Goal: Task Accomplishment & Management: Manage account settings

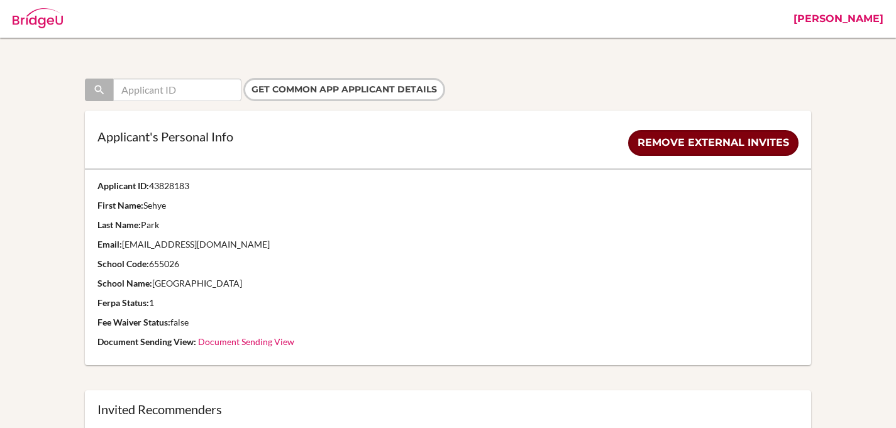
click at [683, 144] on link "Remove external invites" at bounding box center [713, 143] width 170 height 26
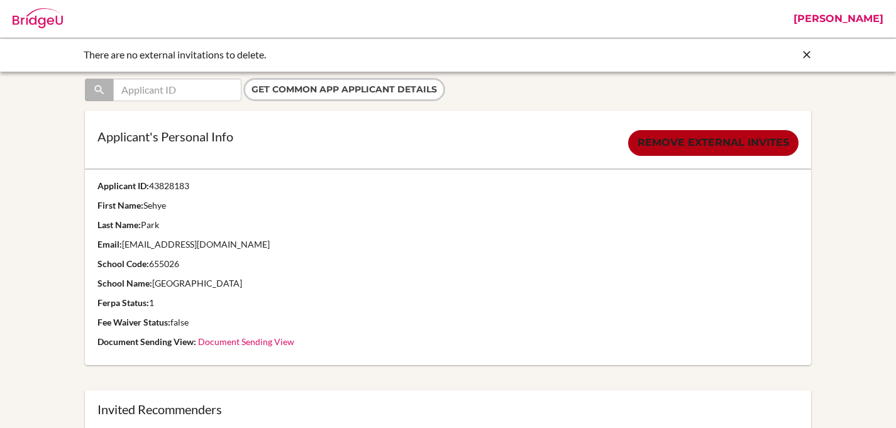
click at [268, 342] on link "Document Sending View" at bounding box center [246, 341] width 96 height 11
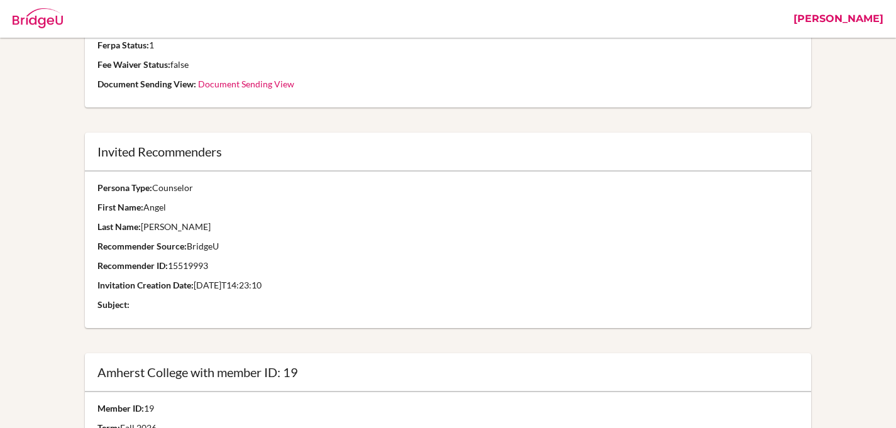
scroll to position [327, 0]
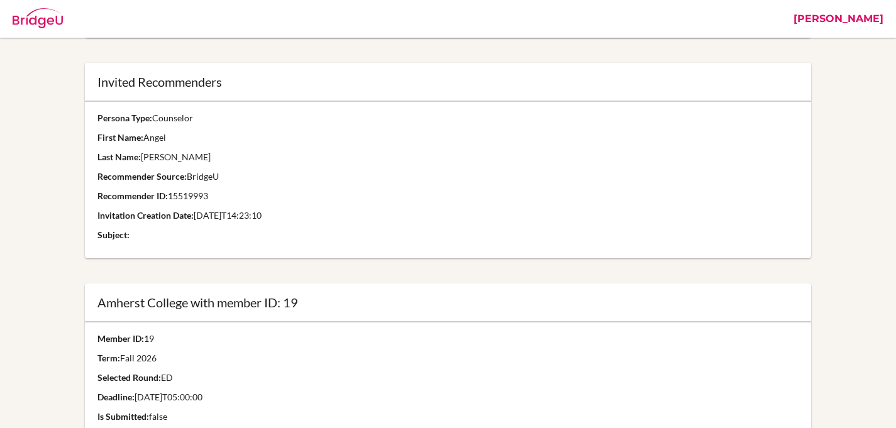
drag, startPoint x: 222, startPoint y: 177, endPoint x: 140, endPoint y: 140, distance: 91.1
click at [140, 140] on td "Persona Type: Counselor First Name: Angel Last Name: Haas Recommender Source: B…" at bounding box center [447, 179] width 725 height 157
click at [304, 159] on p "Last Name: Haas" at bounding box center [447, 157] width 700 height 13
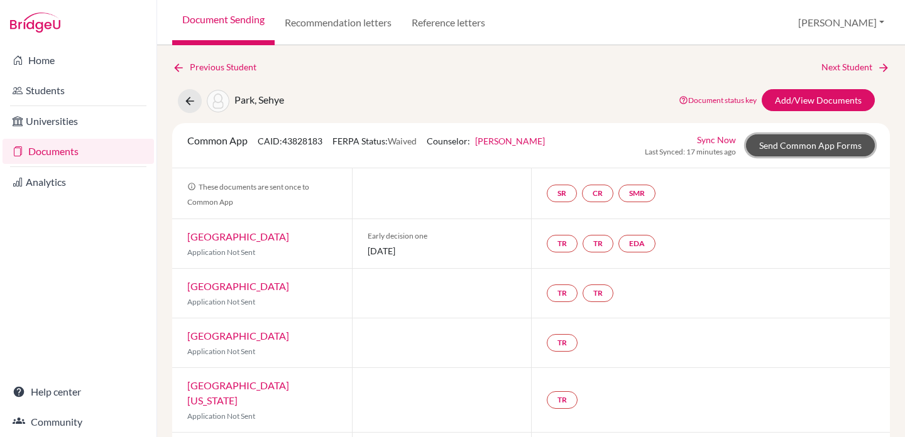
click at [806, 143] on link "Send Common App Forms" at bounding box center [810, 145] width 129 height 22
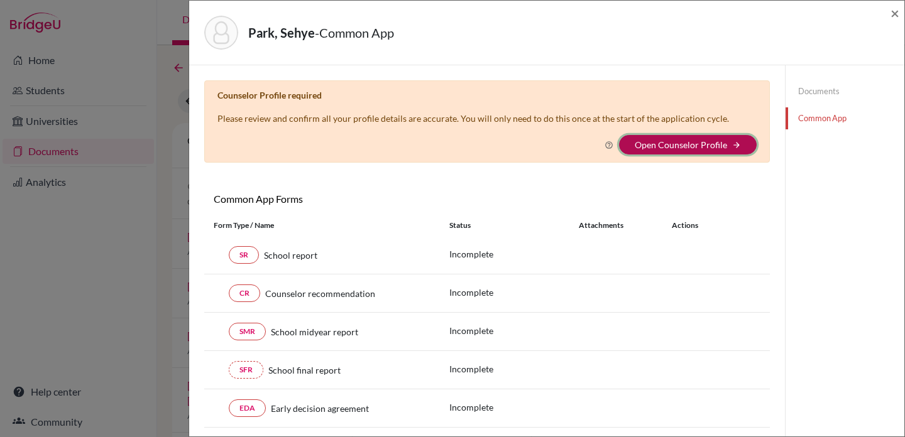
click at [641, 152] on button "Open Counselor Profile arrow_forward" at bounding box center [688, 144] width 138 height 19
click at [668, 143] on link "Open Counselor Profile" at bounding box center [681, 145] width 92 height 11
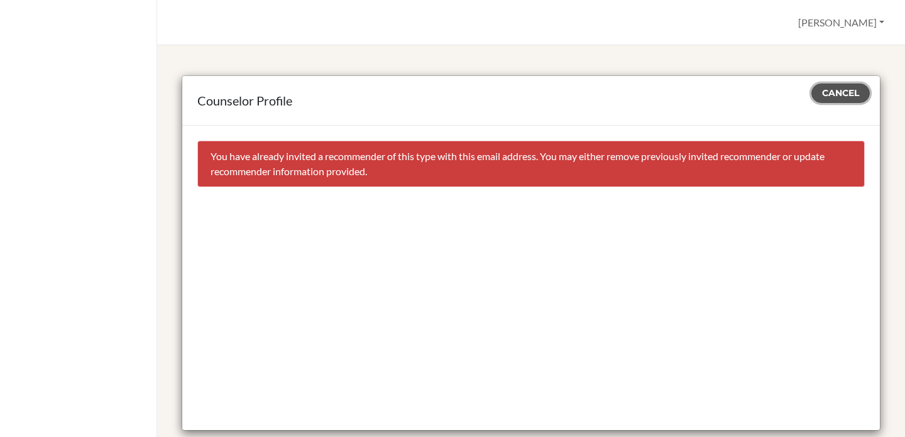
click at [844, 94] on span "Cancel" at bounding box center [840, 92] width 37 height 11
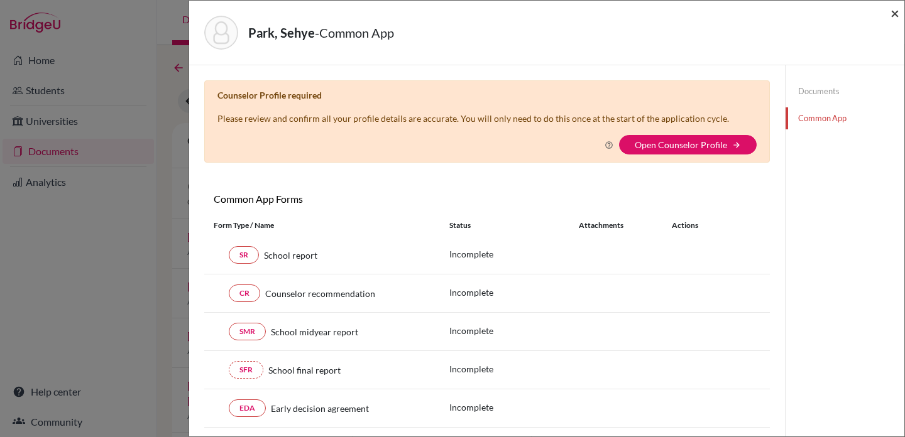
click at [897, 12] on span "×" at bounding box center [895, 13] width 9 height 18
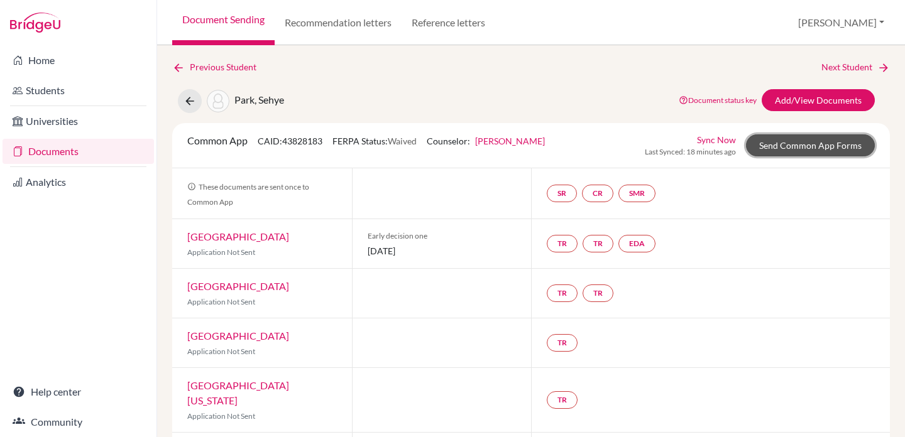
click at [807, 147] on link "Send Common App Forms" at bounding box center [810, 145] width 129 height 22
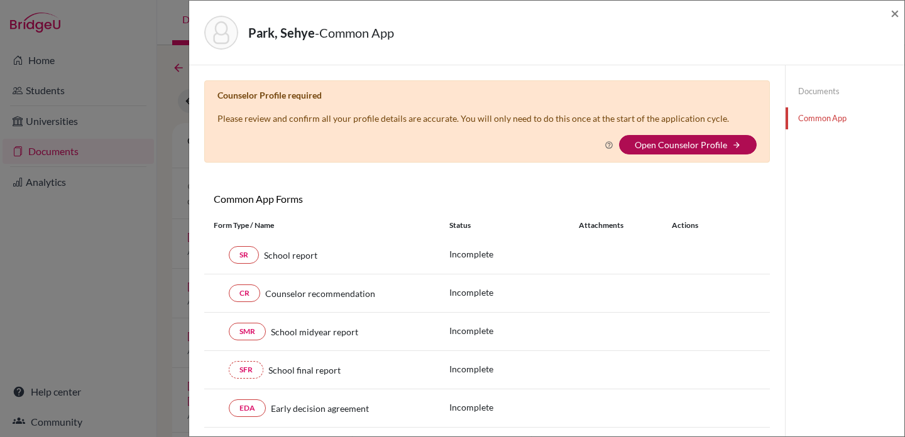
click at [704, 144] on link "Open Counselor Profile" at bounding box center [681, 145] width 92 height 11
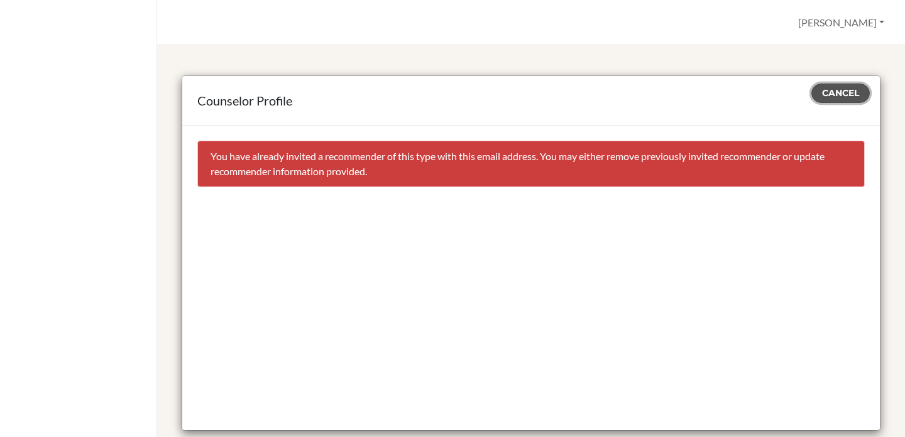
click at [822, 88] on span "Cancel" at bounding box center [840, 92] width 37 height 11
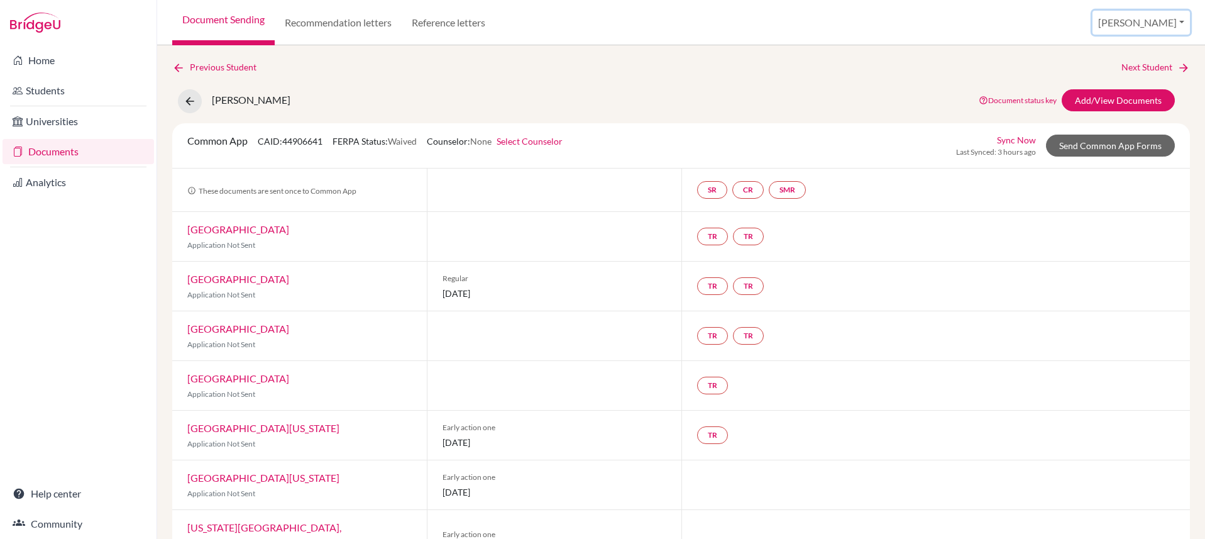
click at [1141, 21] on button "[PERSON_NAME]" at bounding box center [1140, 23] width 97 height 24
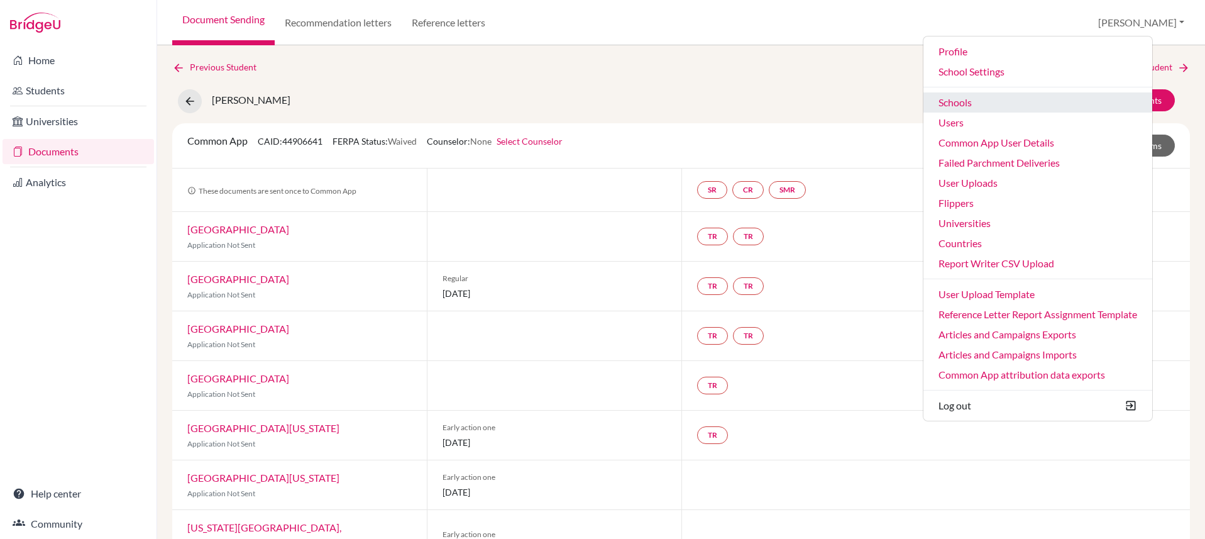
click at [1031, 101] on link "Schools" at bounding box center [1037, 102] width 229 height 20
click at [978, 100] on link "Schools" at bounding box center [1037, 102] width 229 height 20
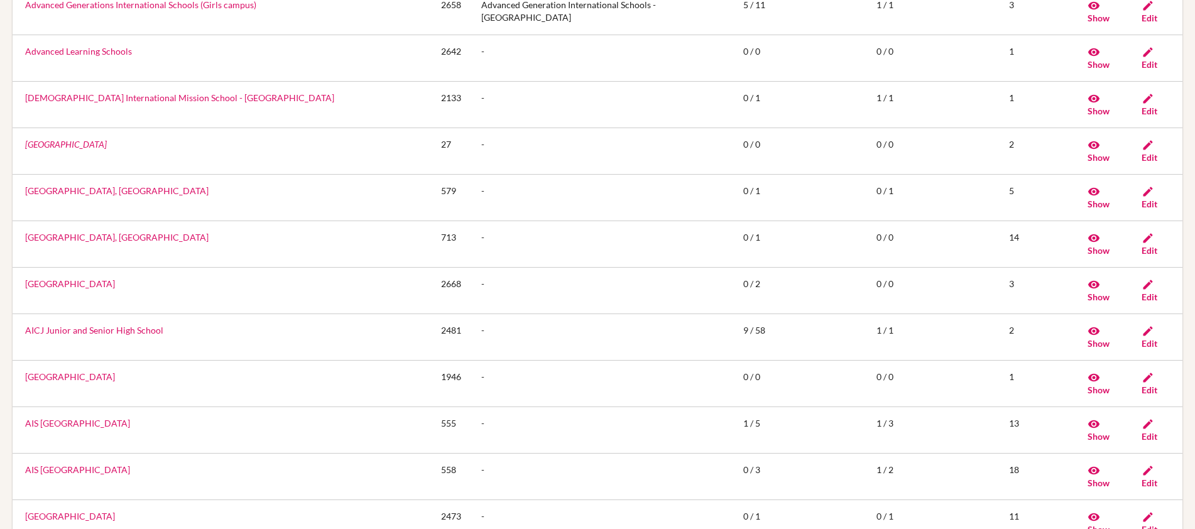
scroll to position [1711, 0]
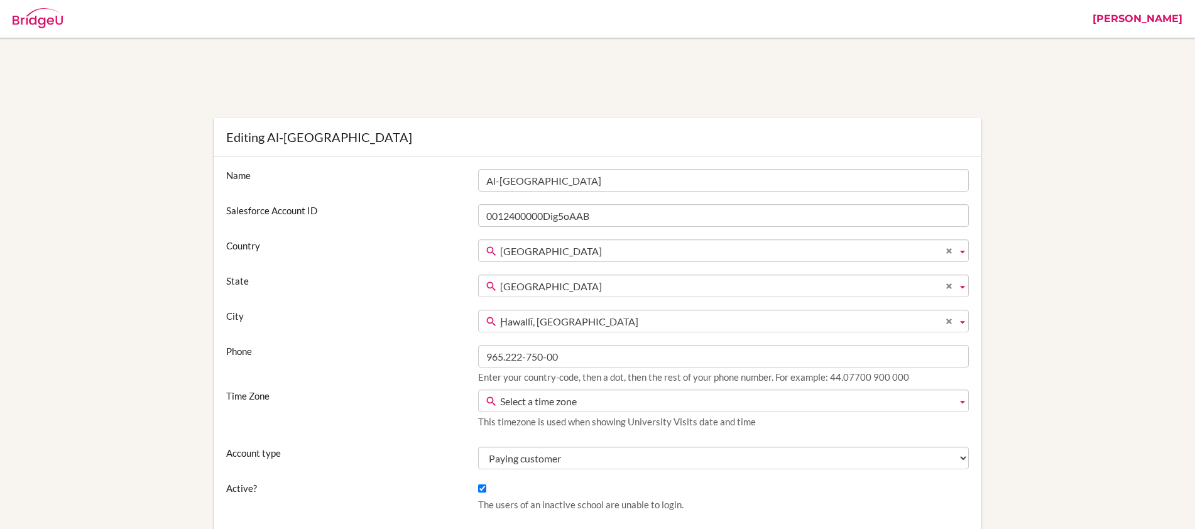
click at [960, 134] on div "Editing Al-[GEOGRAPHIC_DATA]" at bounding box center [597, 137] width 742 height 13
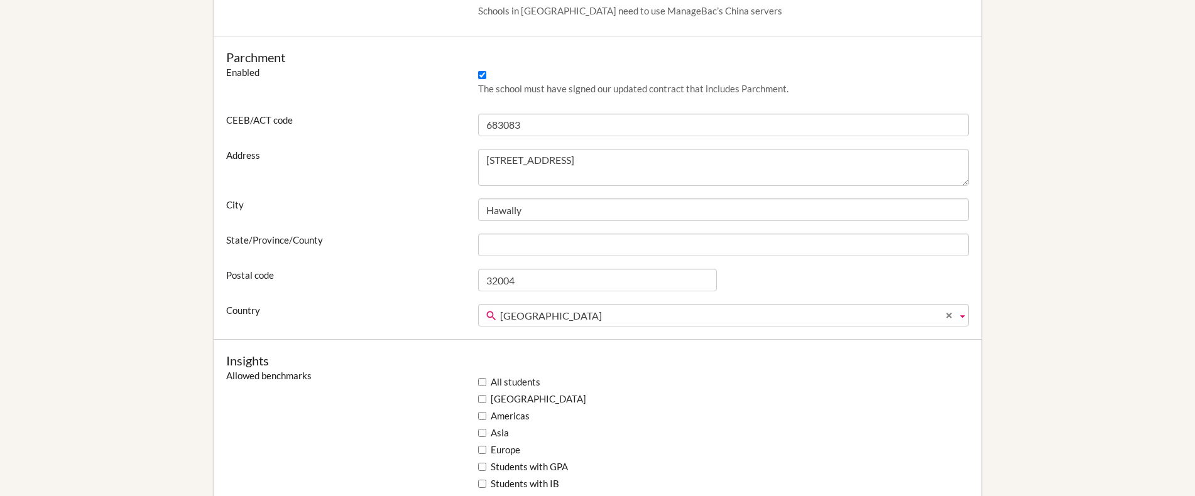
scroll to position [743, 0]
